Goal: Check status: Check status

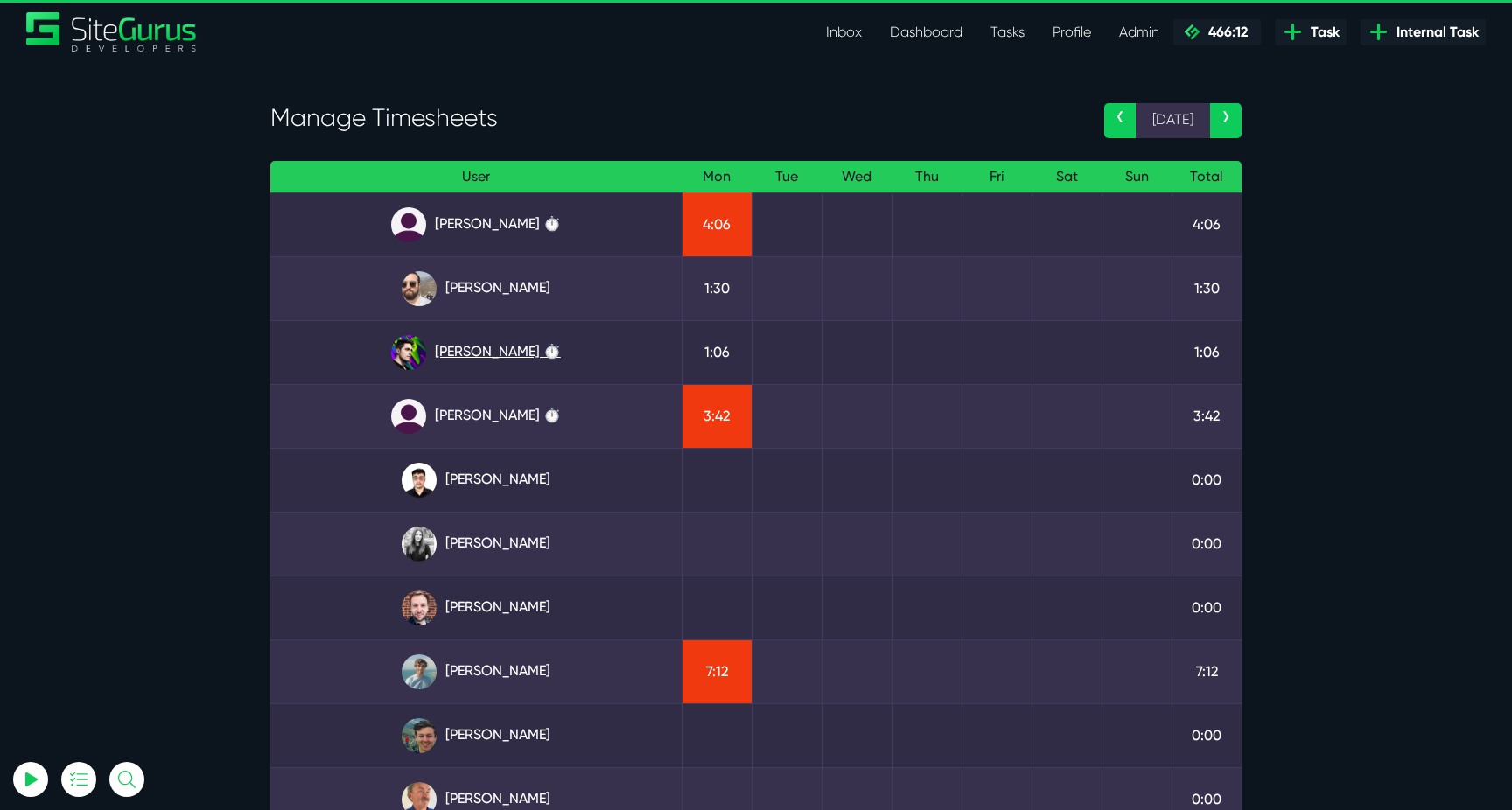
click at [516, 350] on link "[PERSON_NAME] ⏱️" at bounding box center [476, 352] width 383 height 35
click at [551, 229] on link "Angel Dagondon ⏱️" at bounding box center [476, 225] width 383 height 35
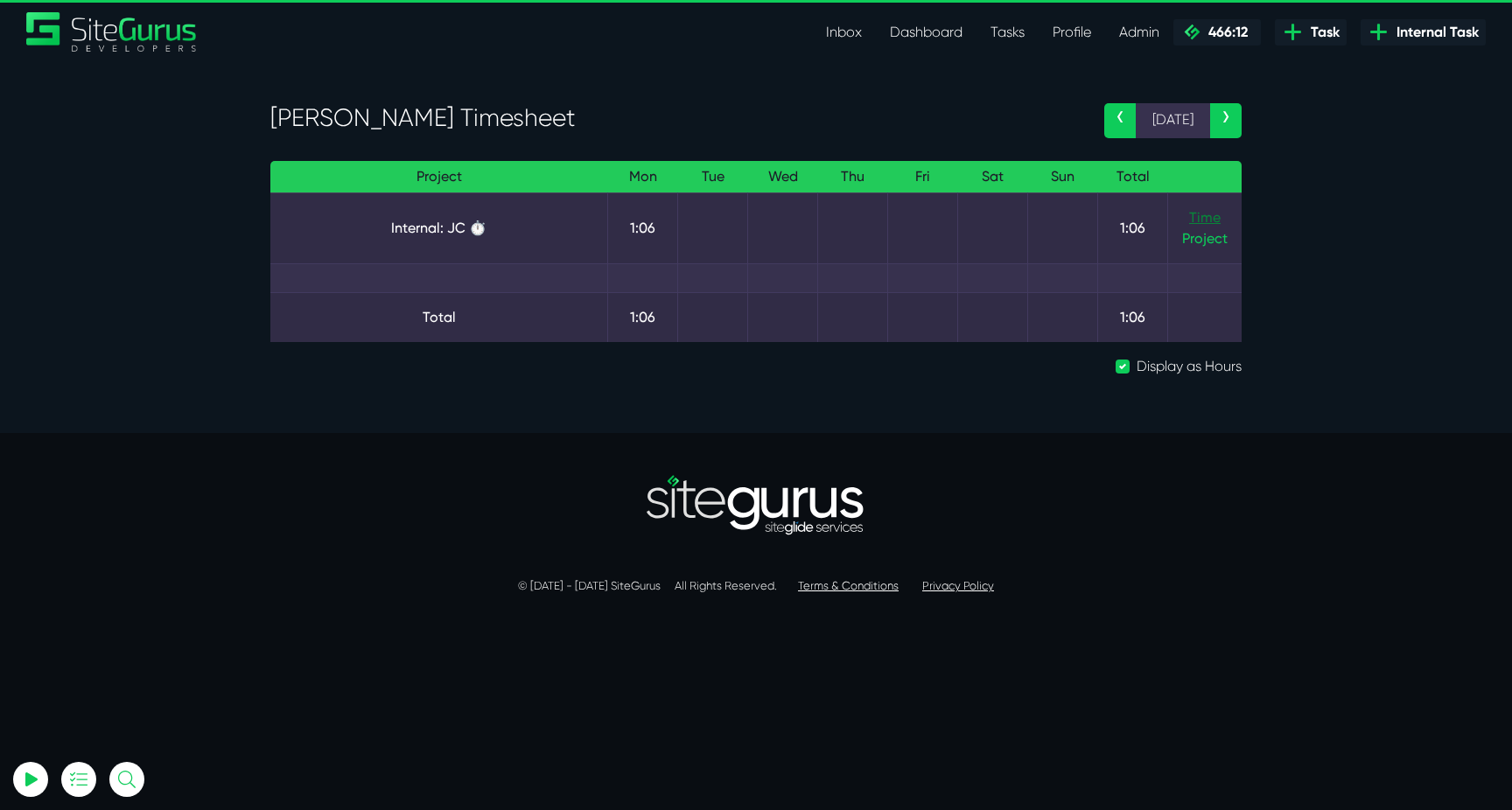
type input "luke@sitegurus.io"
click at [1200, 222] on link "Time" at bounding box center [1206, 218] width 32 height 17
